Goal: Obtain resource: Download file/media

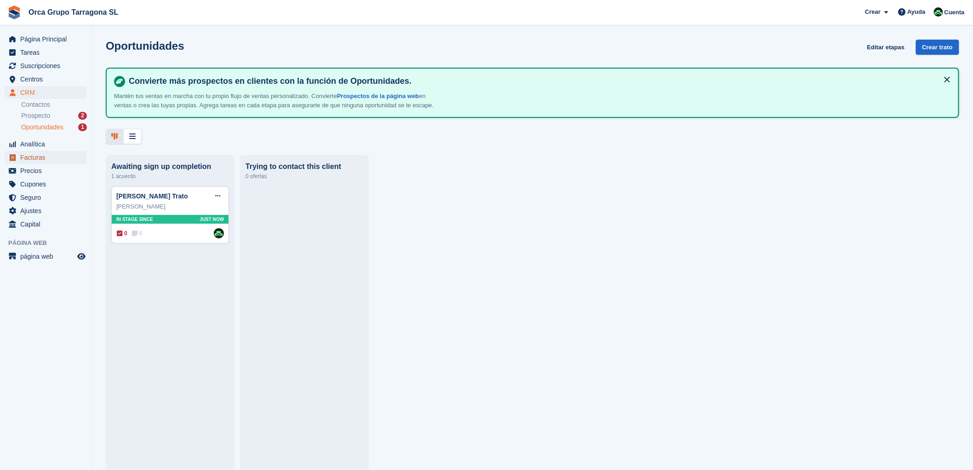
click at [52, 159] on span "Facturas" at bounding box center [47, 157] width 55 height 13
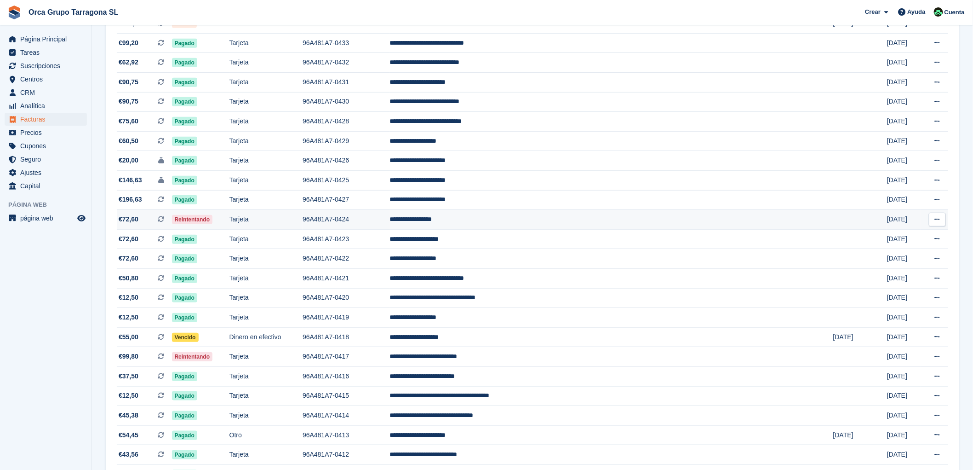
scroll to position [204, 0]
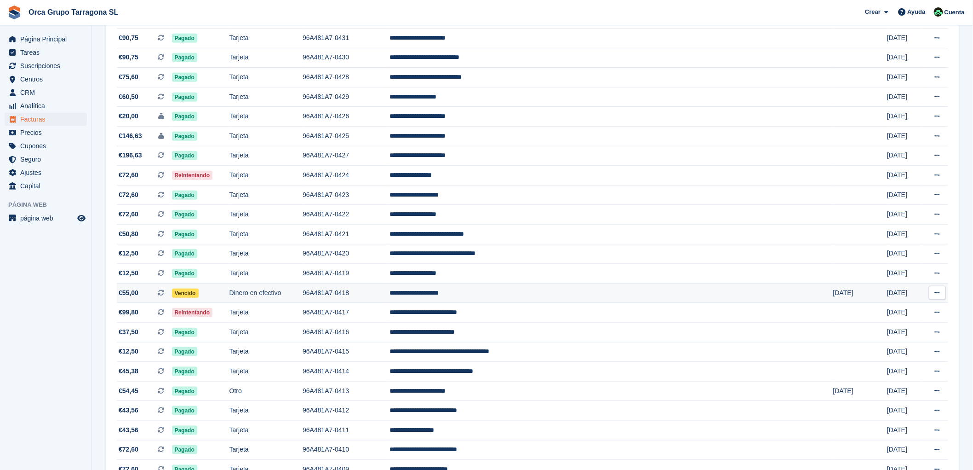
click at [503, 293] on td "**********" at bounding box center [612, 293] width 444 height 20
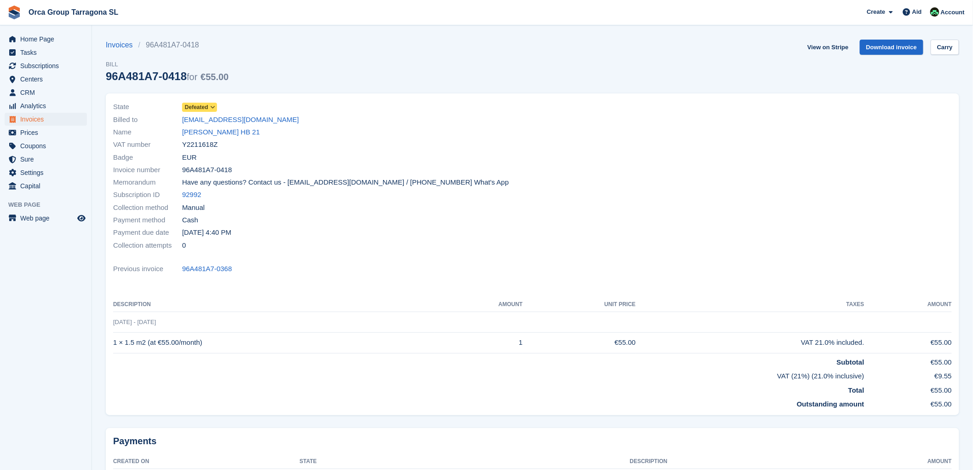
drag, startPoint x: 230, startPoint y: 133, endPoint x: 276, endPoint y: 157, distance: 52.0
click at [230, 133] on font "[PERSON_NAME] HB 21" at bounding box center [221, 132] width 78 height 8
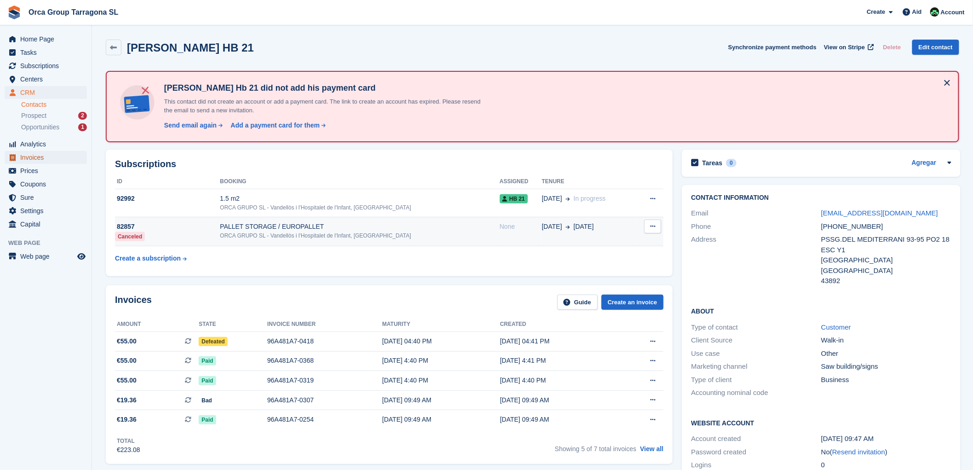
drag, startPoint x: 47, startPoint y: 154, endPoint x: 298, endPoint y: 221, distance: 259.0
click at [48, 154] on span "Invoices" at bounding box center [47, 157] width 55 height 13
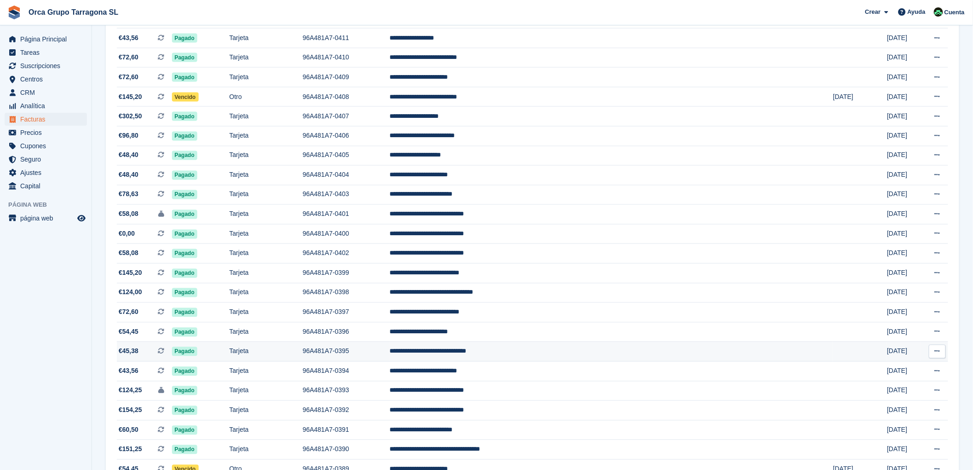
scroll to position [717, 0]
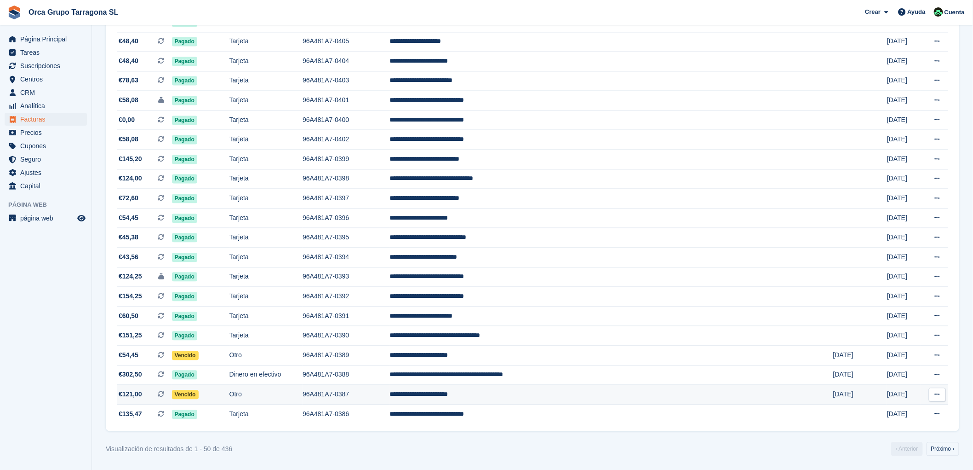
click at [509, 395] on td "**********" at bounding box center [612, 395] width 444 height 20
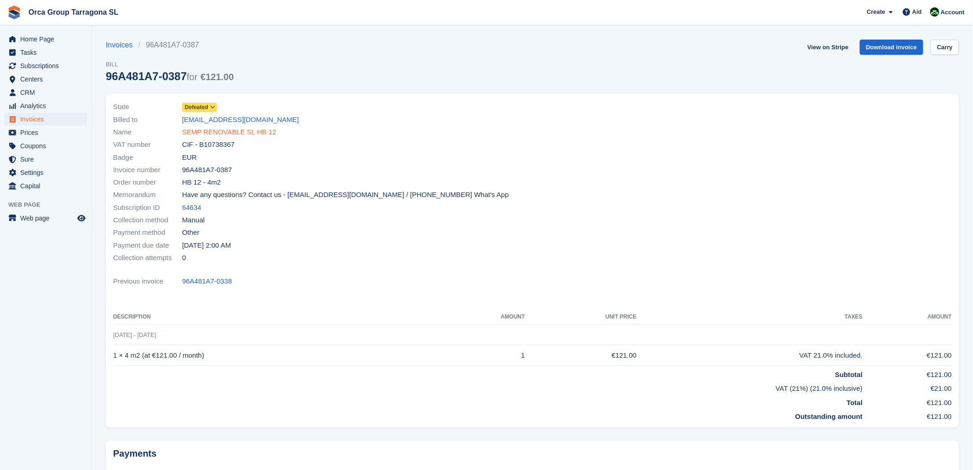
click at [242, 132] on font "SEMP RENOVABLE SL HB 12" at bounding box center [229, 132] width 94 height 8
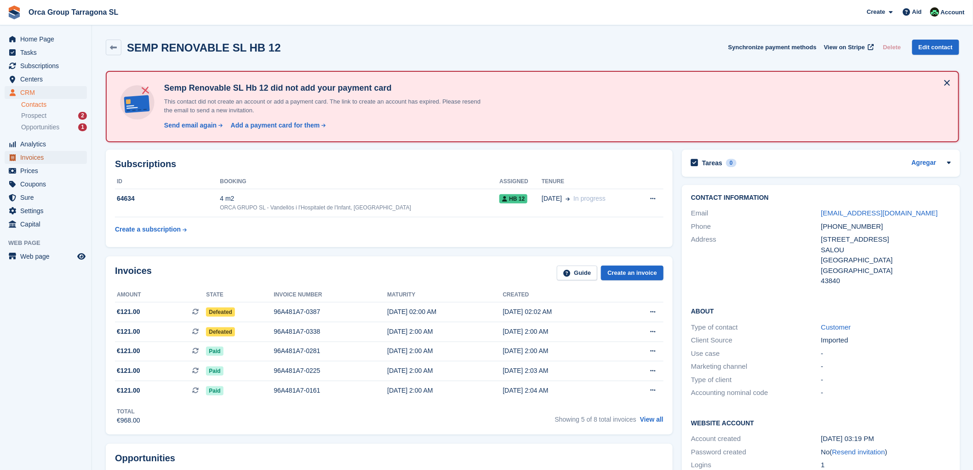
click at [40, 157] on font "Invoices" at bounding box center [31, 157] width 23 height 7
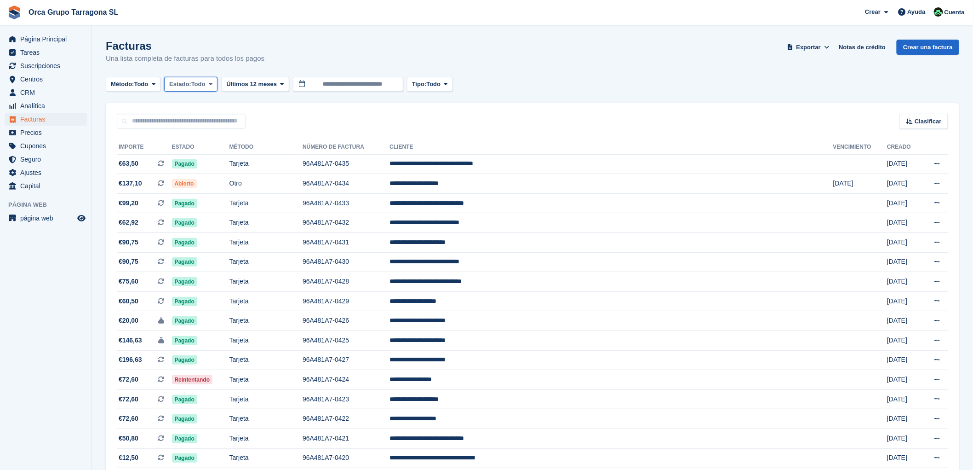
click at [213, 84] on icon at bounding box center [211, 84] width 4 height 6
click at [199, 154] on link "Abierto" at bounding box center [208, 155] width 80 height 17
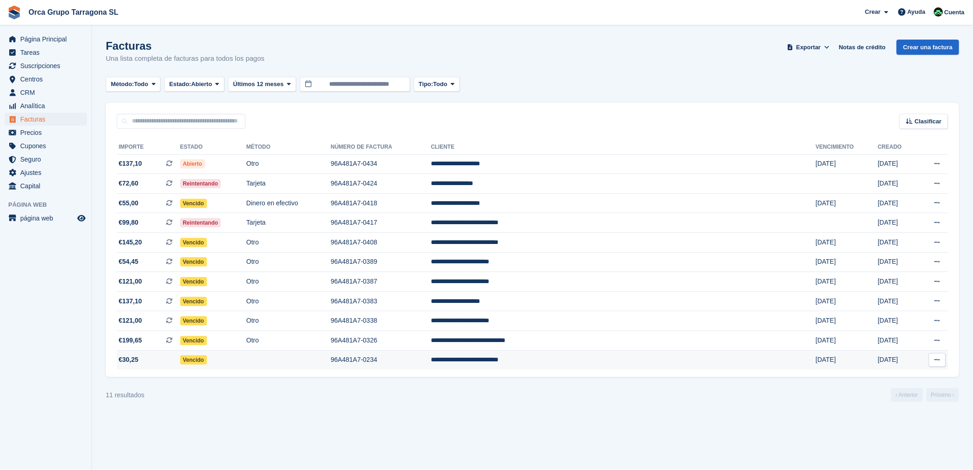
click at [560, 358] on td "**********" at bounding box center [623, 359] width 385 height 19
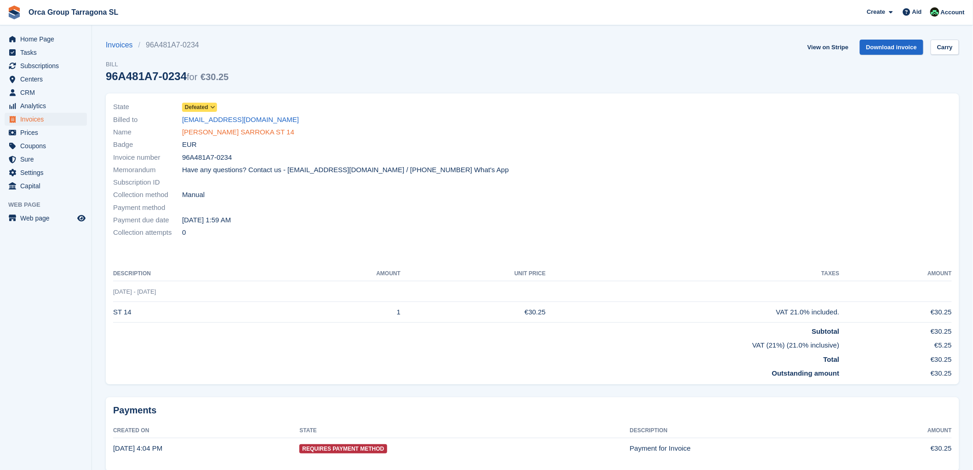
click at [213, 132] on font "RAFAEL GARGALLO SARROKA ST 14" at bounding box center [238, 132] width 112 height 8
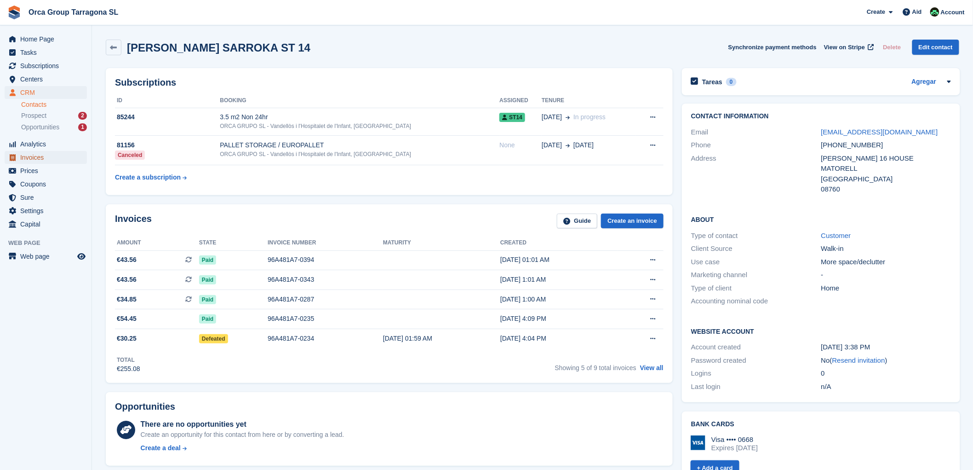
click at [30, 154] on font "Invoices" at bounding box center [31, 157] width 23 height 7
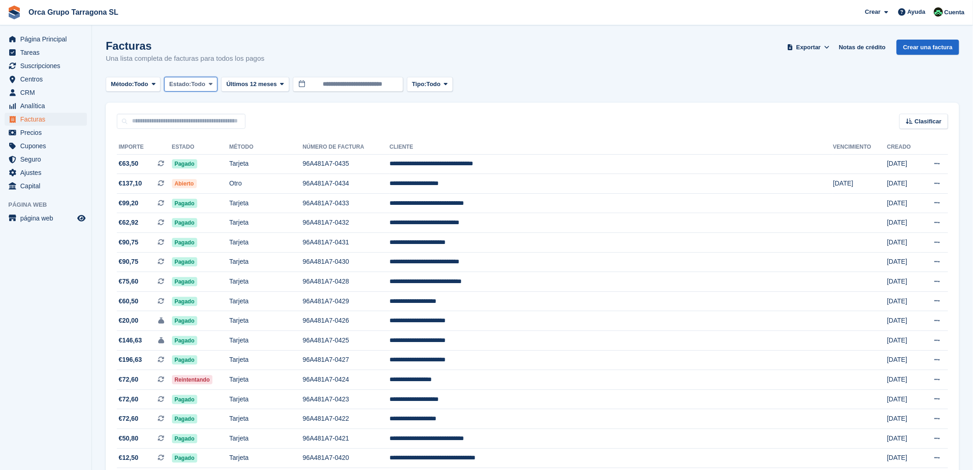
click at [213, 83] on icon at bounding box center [211, 84] width 4 height 6
click at [216, 158] on link "Abierto" at bounding box center [208, 155] width 80 height 17
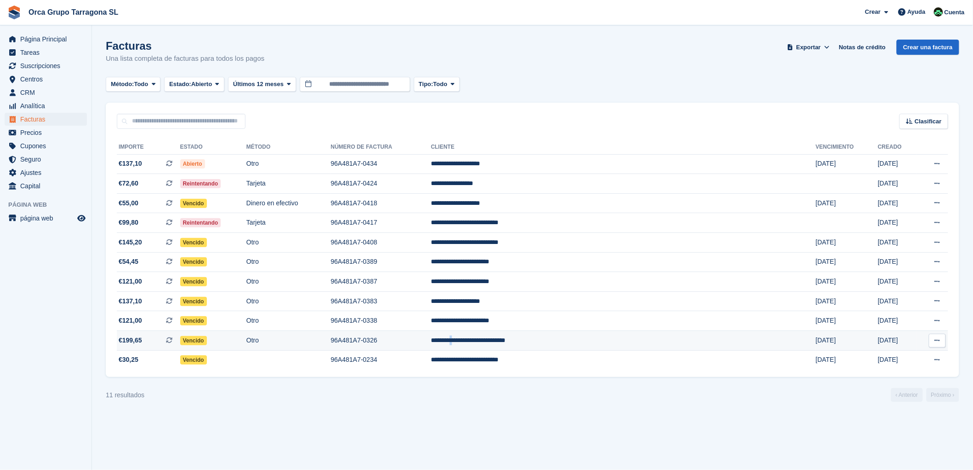
click at [567, 339] on td "**********" at bounding box center [623, 341] width 385 height 20
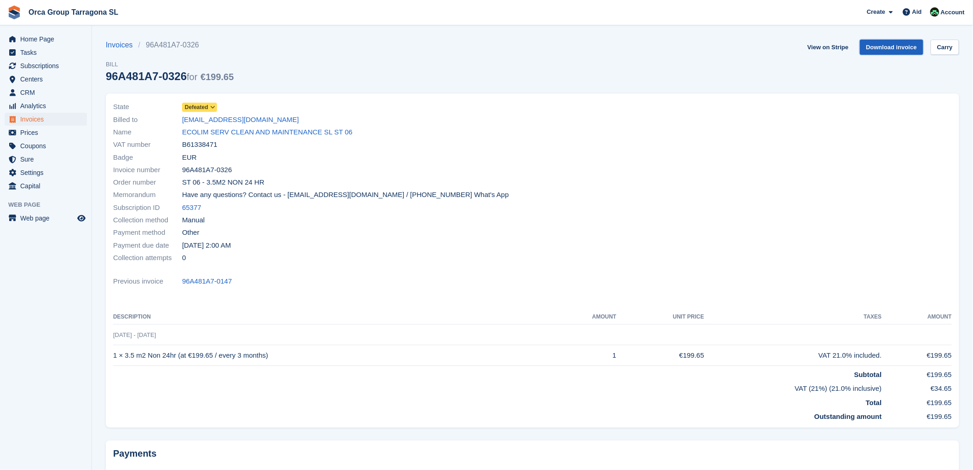
click at [891, 45] on font "Download invoice" at bounding box center [892, 47] width 51 height 7
click at [222, 131] on font "ECOLIM SERV CLEAN AND MAINTENANCE SL ST 06" at bounding box center [267, 132] width 171 height 8
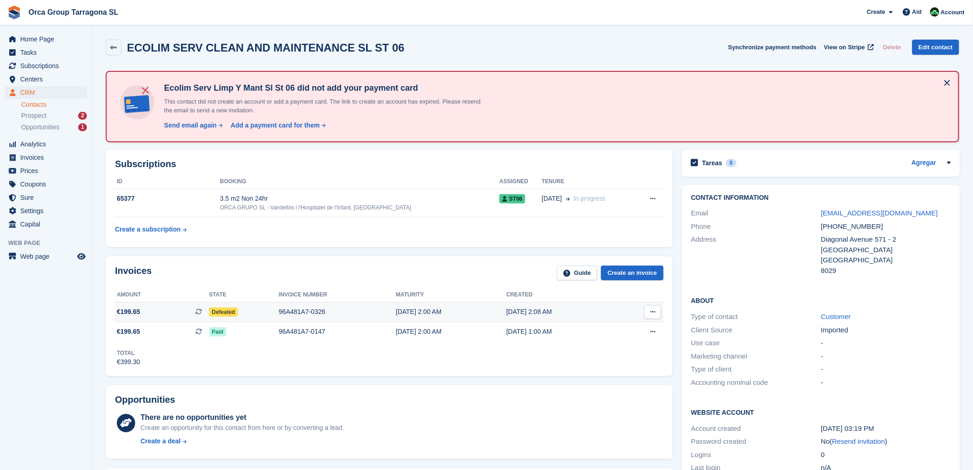
click at [655, 312] on button at bounding box center [652, 312] width 17 height 14
click at [583, 327] on font "Download PDF" at bounding box center [604, 329] width 46 height 7
drag, startPoint x: 516, startPoint y: 420, endPoint x: 520, endPoint y: 414, distance: 6.9
click at [520, 414] on div "There are no opportunities yet Create an opportunity for this contact from here…" at bounding box center [402, 431] width 523 height 38
drag, startPoint x: 581, startPoint y: 307, endPoint x: 110, endPoint y: 283, distance: 471.7
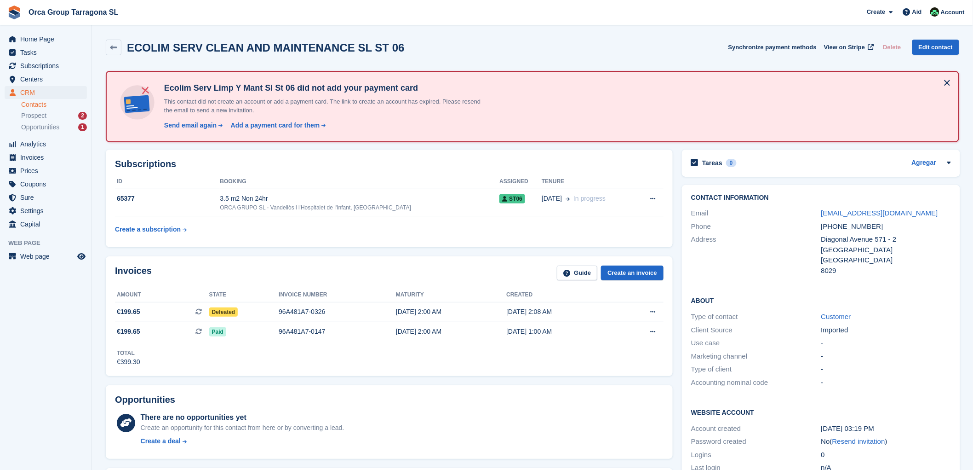
click at [110, 283] on div "Invoices Guide Create an invoice Amount State Invoice number Maturity Created €…" at bounding box center [389, 316] width 567 height 120
copy div "Invoices Guide Create an invoice Amount State Invoice number Maturity Created €…"
drag, startPoint x: 892, startPoint y: 211, endPoint x: 807, endPoint y: 211, distance: 85.1
click at [807, 211] on div "Email ecolimsl@yahoo.es" at bounding box center [821, 213] width 260 height 13
copy div "ecolimsl@yahoo.es"
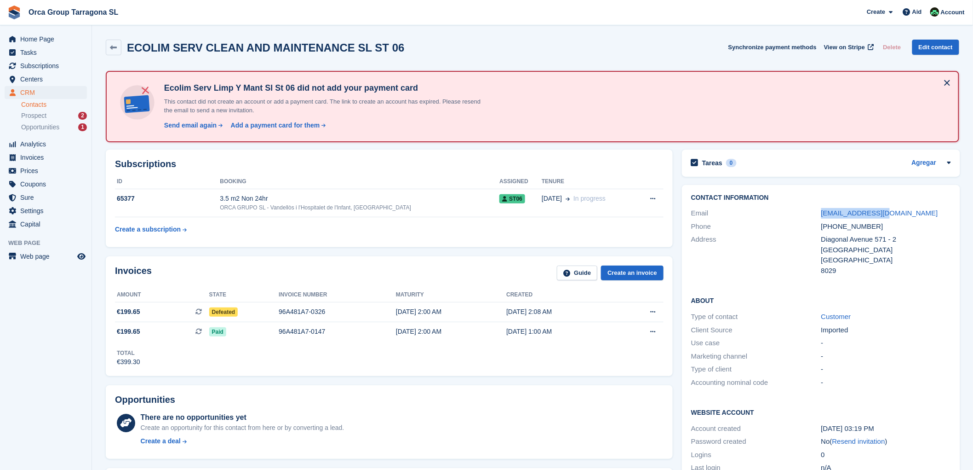
drag, startPoint x: 587, startPoint y: 304, endPoint x: 109, endPoint y: 306, distance: 477.5
click at [109, 306] on div "Invoices Guide Create an invoice Amount State Invoice number Maturity Created €…" at bounding box center [389, 316] width 567 height 120
copy div "Amount State Invoice number Maturity Created €199.65 This is a recurring subscr…"
drag, startPoint x: 24, startPoint y: 156, endPoint x: 163, endPoint y: 149, distance: 139.1
click at [24, 157] on font "Invoices" at bounding box center [31, 157] width 23 height 7
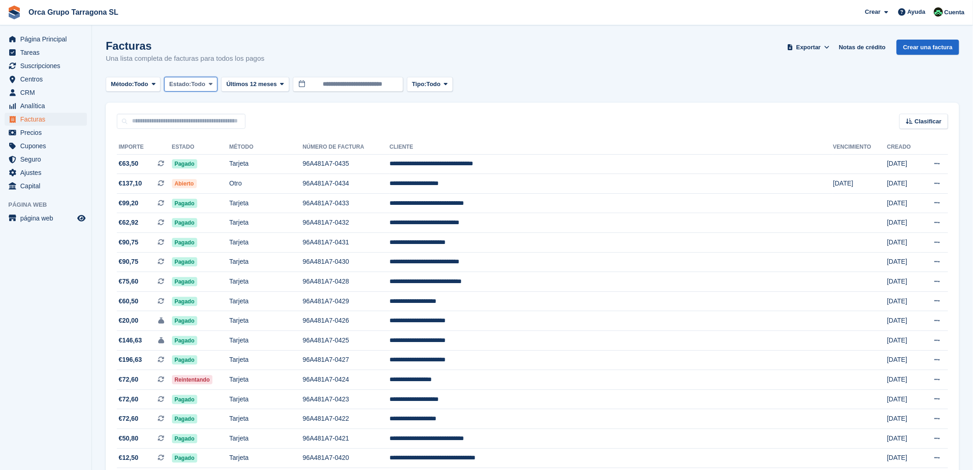
click at [213, 86] on icon at bounding box center [211, 84] width 4 height 6
click at [205, 157] on link "Abierto" at bounding box center [208, 155] width 80 height 17
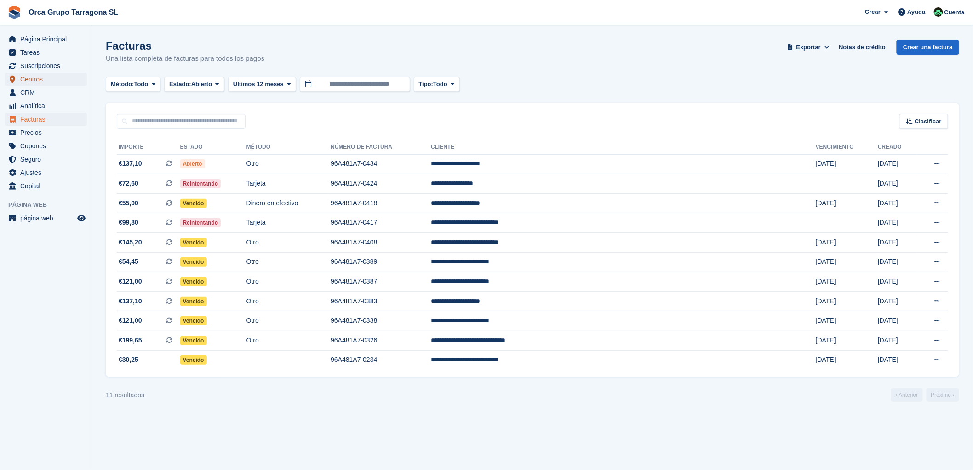
click at [45, 81] on span "Centros" at bounding box center [47, 79] width 55 height 13
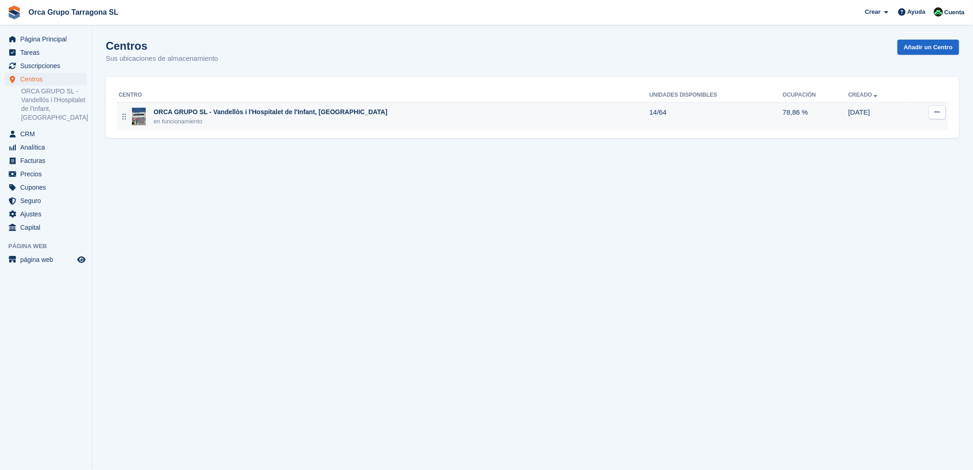
drag, startPoint x: 199, startPoint y: 110, endPoint x: 227, endPoint y: 115, distance: 28.5
click at [200, 111] on div "ORCA GRUPO SL - Vandellòs i l'Hospitalet de l'Infant, [GEOGRAPHIC_DATA]" at bounding box center [271, 112] width 234 height 10
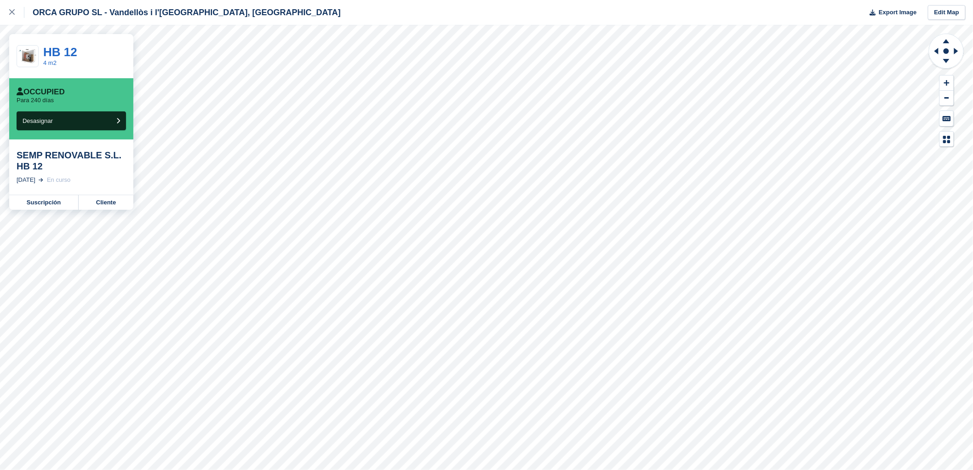
click at [81, 156] on div "SEMP RENOVABLE S.L. HB 12" at bounding box center [71, 161] width 109 height 22
click at [112, 201] on link "Cliente" at bounding box center [106, 202] width 55 height 15
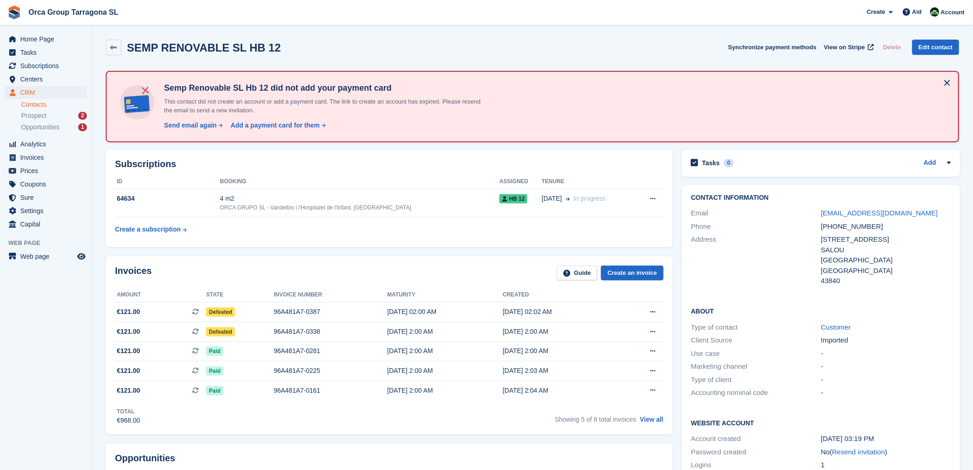
drag, startPoint x: 553, startPoint y: 329, endPoint x: 109, endPoint y: 318, distance: 445.0
click at [109, 318] on div "Invoices Guide Create an invoice Amount State Invoice number Maturity Created €…" at bounding box center [389, 345] width 567 height 178
copy div "Amount State Invoice number Maturity Created €121.00 This is a recurring subscr…"
